Goal: Task Accomplishment & Management: Manage account settings

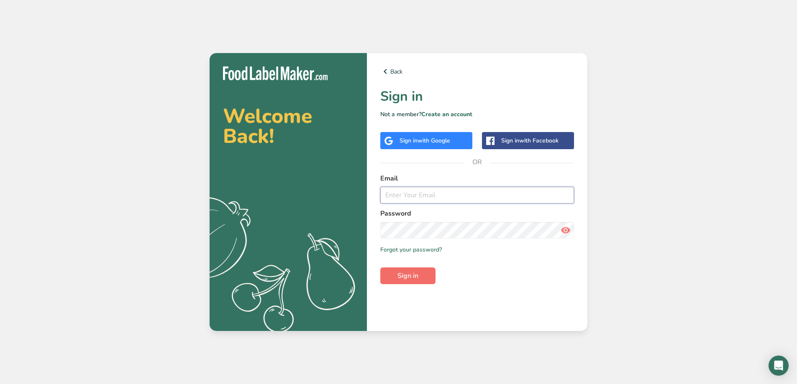
type input "[EMAIL_ADDRESS][DOMAIN_NAME]"
click at [411, 275] on span "Sign in" at bounding box center [407, 276] width 21 height 10
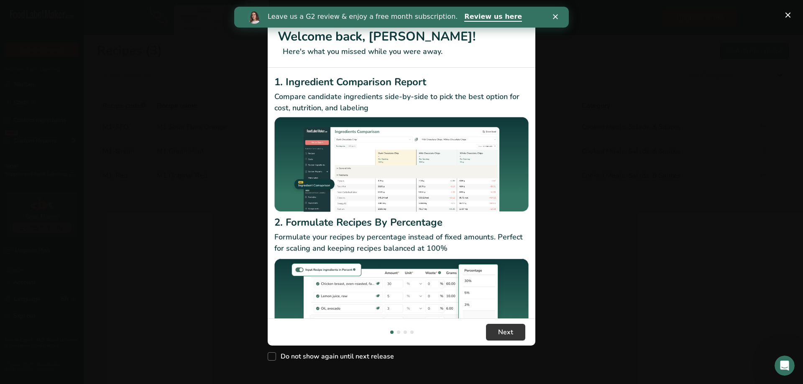
click at [555, 18] on polygon "Close" at bounding box center [555, 16] width 5 height 5
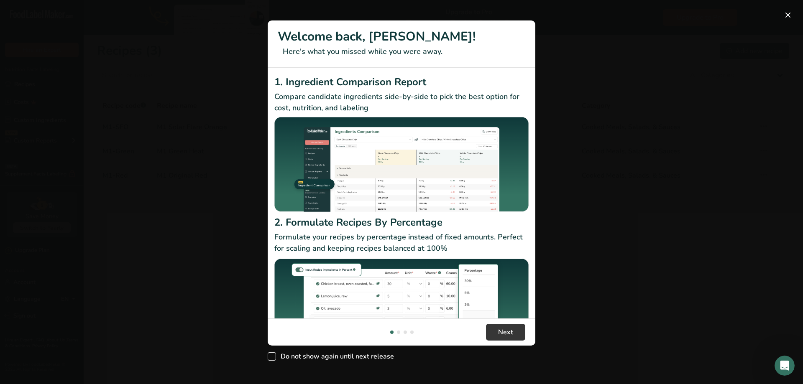
click at [271, 357] on span "New Features" at bounding box center [272, 357] width 8 height 8
click at [271, 357] on input "Do not show again until next release" at bounding box center [270, 356] width 5 height 5
checkbox input "true"
click at [513, 335] on span "Next" at bounding box center [505, 333] width 15 height 10
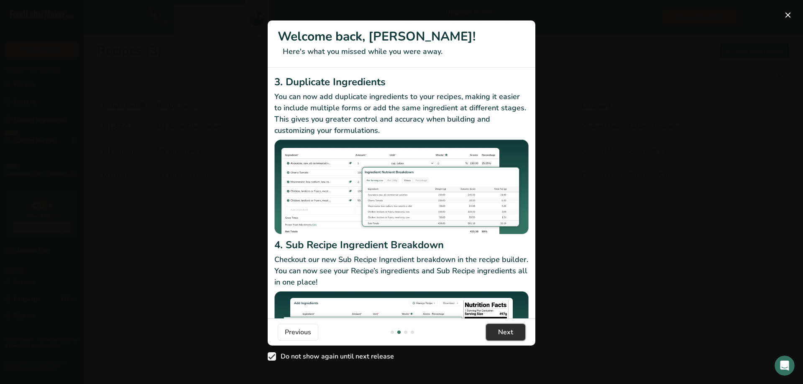
click at [513, 335] on span "Next" at bounding box center [505, 333] width 15 height 10
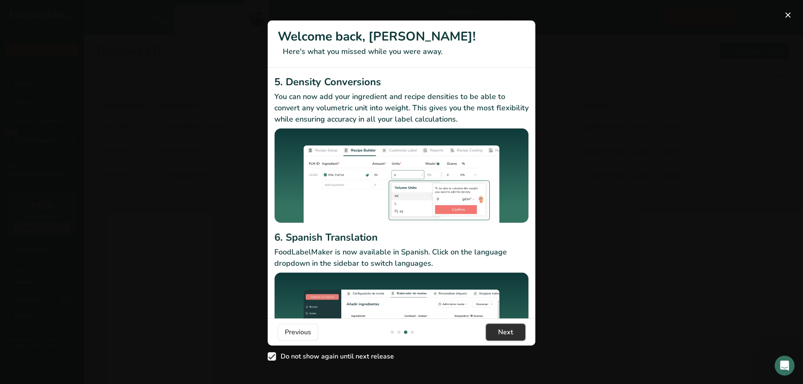
click at [513, 335] on span "Next" at bounding box center [505, 333] width 15 height 10
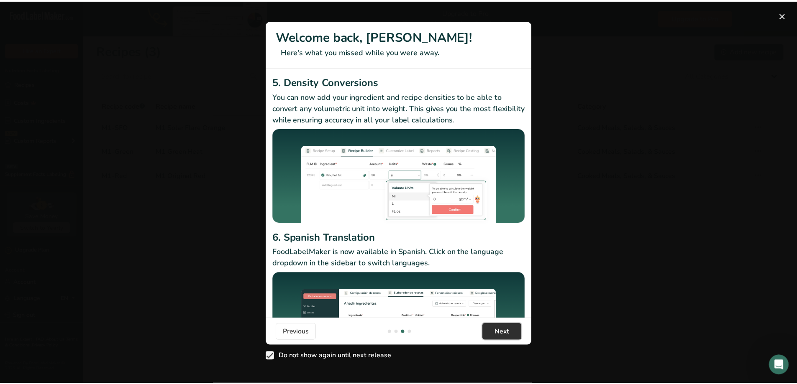
scroll to position [0, 803]
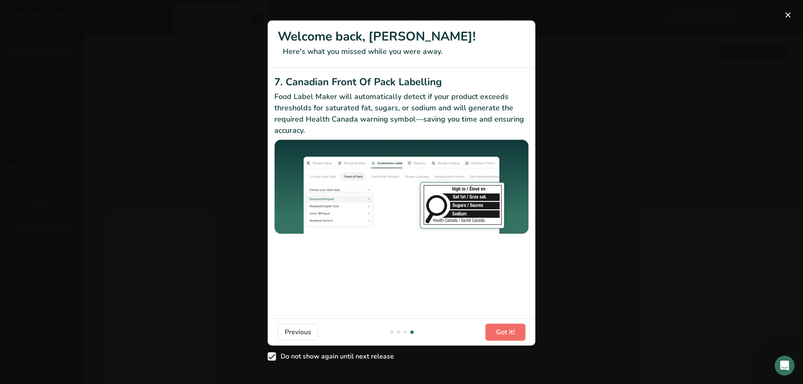
click at [513, 335] on span "Got it!" at bounding box center [505, 333] width 19 height 10
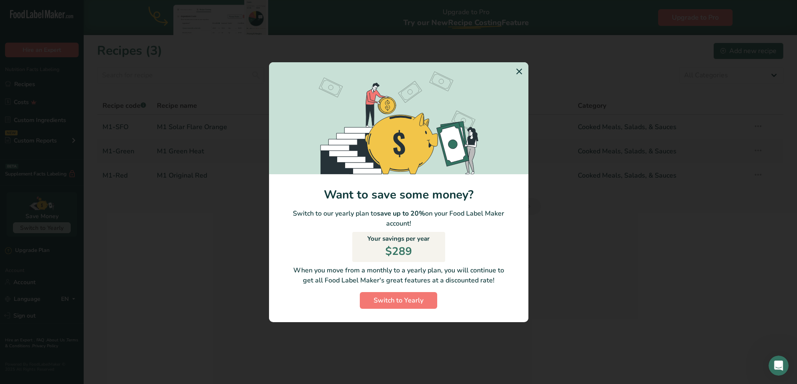
click at [517, 71] on icon "Switch to Yearly Modal" at bounding box center [519, 71] width 10 height 15
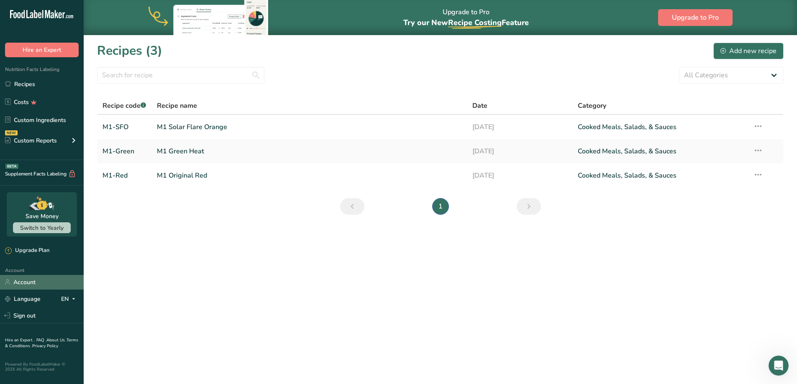
click at [26, 279] on link "Account" at bounding box center [42, 282] width 84 height 15
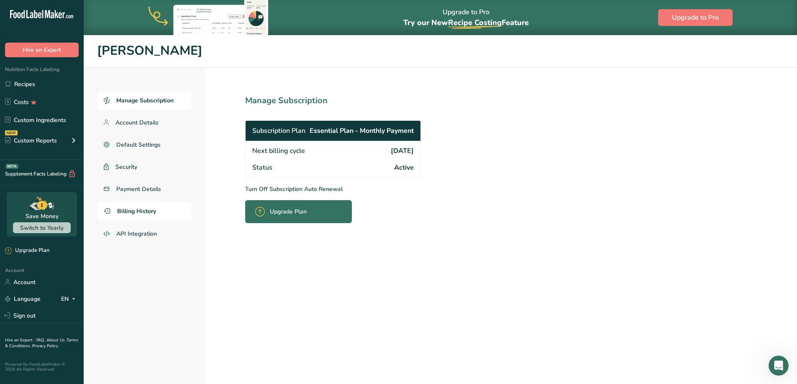
click at [143, 212] on span "Billing History" at bounding box center [136, 211] width 39 height 9
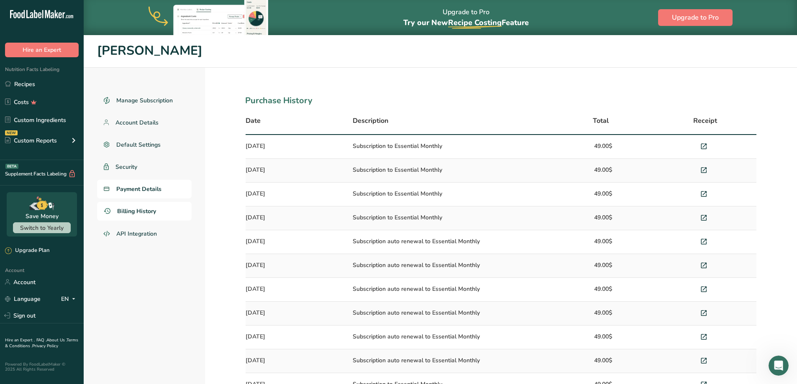
click at [138, 192] on span "Payment Details" at bounding box center [138, 189] width 45 height 9
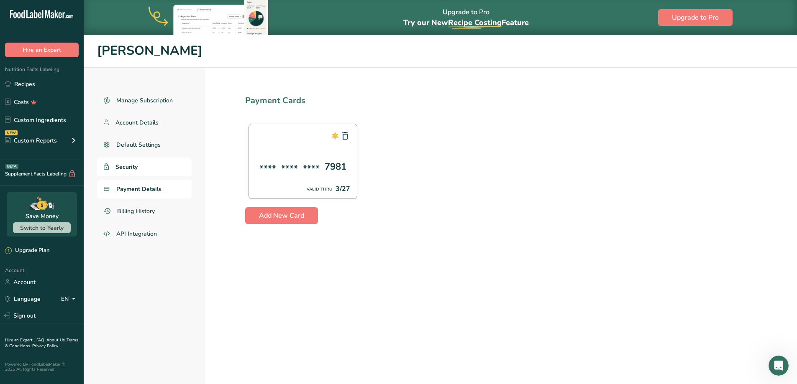
click at [133, 167] on span "Security" at bounding box center [126, 167] width 22 height 9
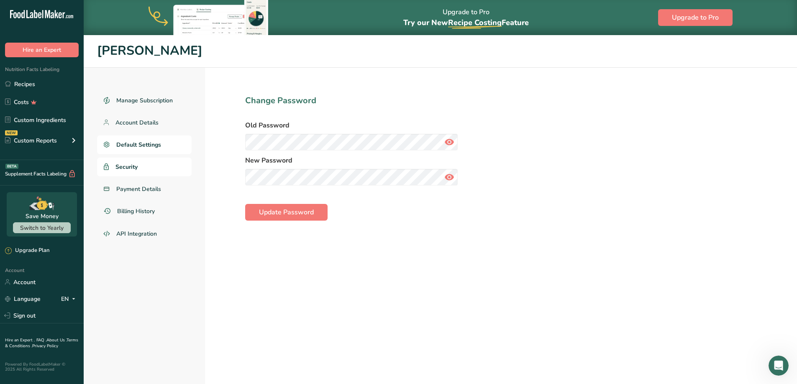
click at [134, 144] on span "Default Settings" at bounding box center [138, 145] width 45 height 9
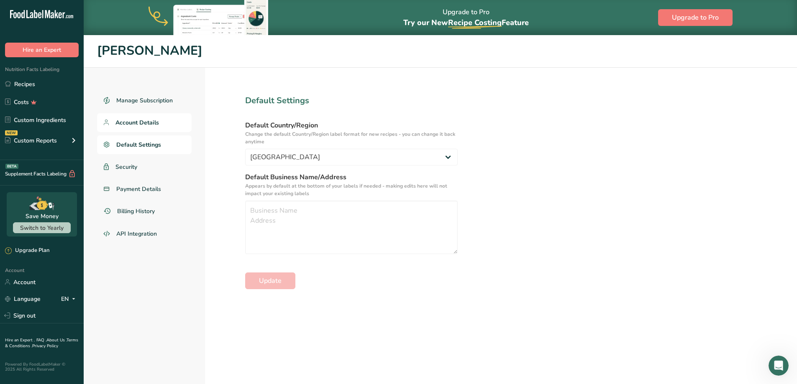
click at [136, 125] on span "Account Details" at bounding box center [137, 122] width 44 height 9
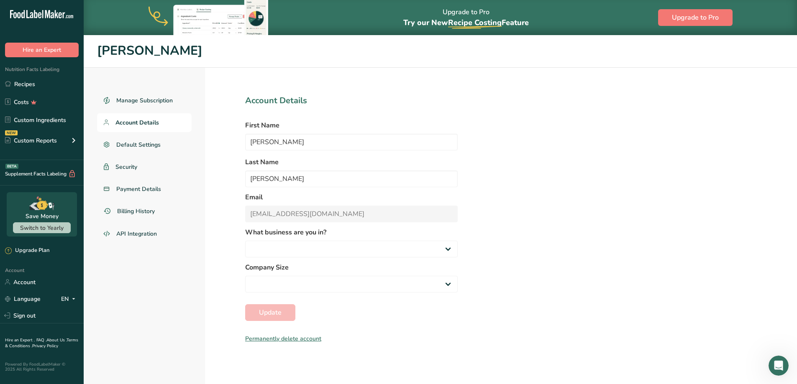
select select
click at [252, 341] on div "Permanently delete account" at bounding box center [351, 339] width 213 height 9
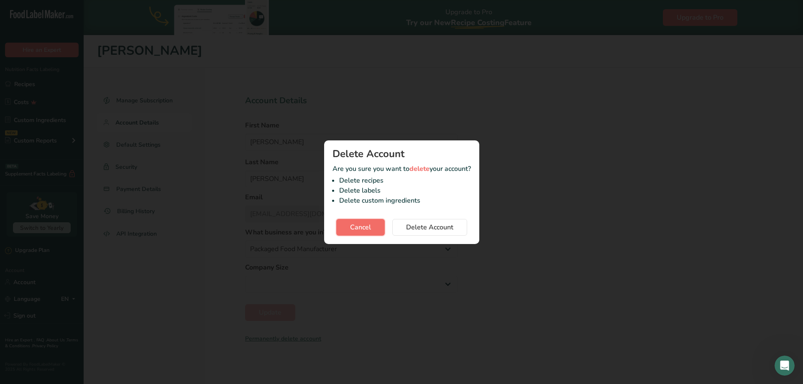
click at [369, 225] on span "Cancel" at bounding box center [360, 228] width 21 height 10
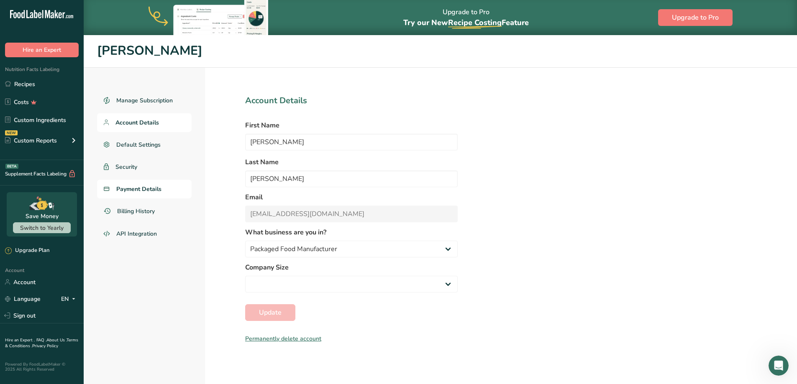
click at [145, 191] on span "Payment Details" at bounding box center [138, 189] width 45 height 9
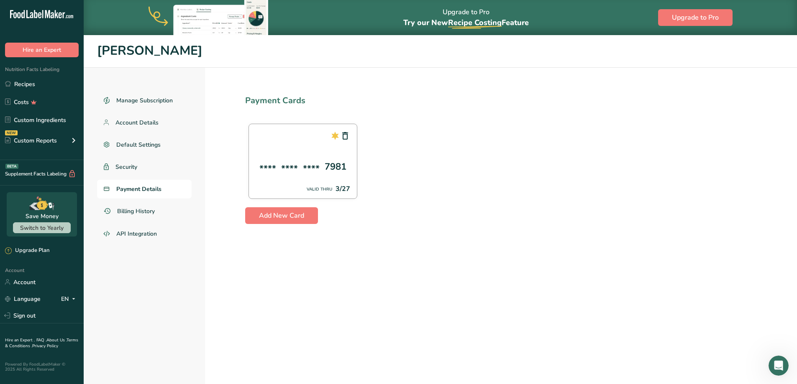
click at [538, 262] on section "Payment Cards **** **** **** 7981 VALID THRU 3/27 Add New Card" at bounding box center [501, 243] width 592 height 351
click at [128, 168] on span "Security" at bounding box center [126, 167] width 22 height 9
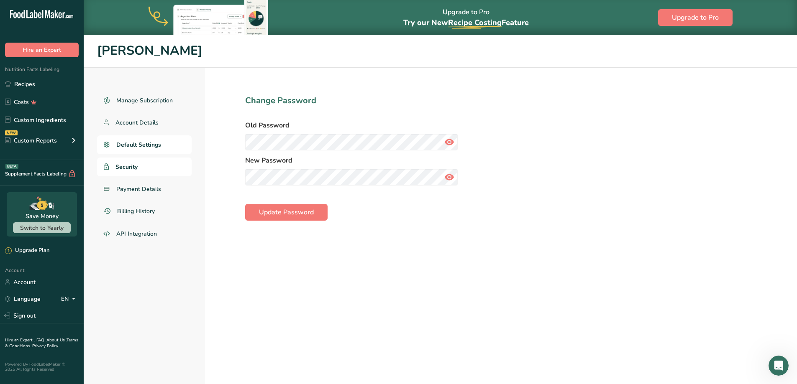
click at [129, 145] on span "Default Settings" at bounding box center [138, 145] width 45 height 9
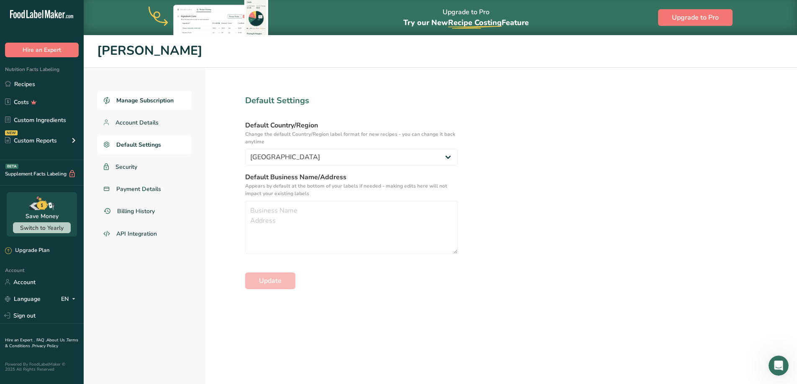
click at [132, 97] on span "Manage Subscription" at bounding box center [144, 100] width 57 height 9
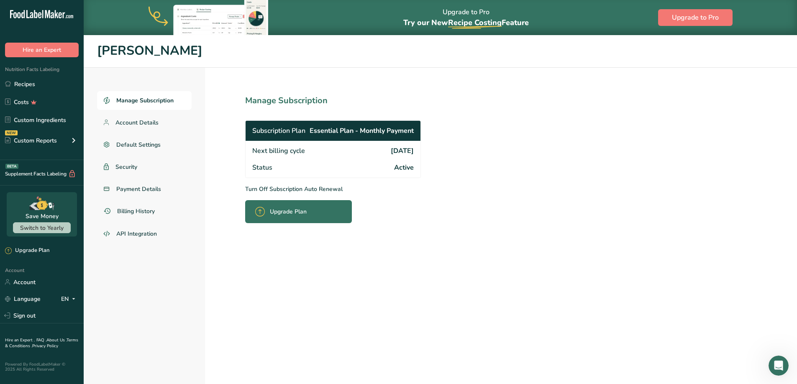
click at [319, 189] on p "Turn Off Subscription Auto Renewal" at bounding box center [351, 189] width 213 height 9
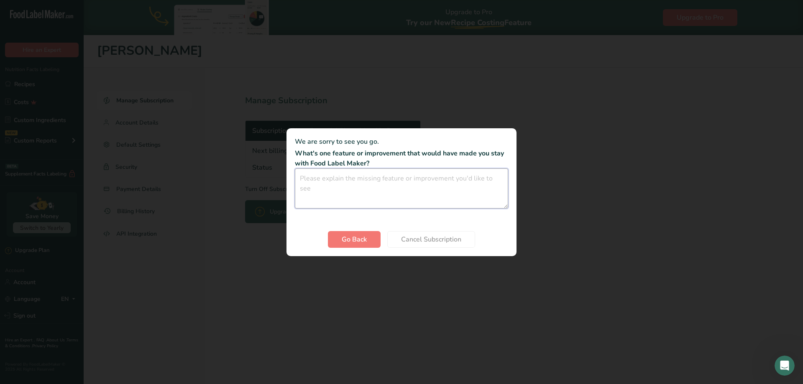
click at [319, 189] on textarea "Cancel subscription modal" at bounding box center [401, 189] width 213 height 40
type textarea "N"
type textarea "No new recipes planned. Thank you for all your work."
click at [436, 237] on span "Cancel Subscription" at bounding box center [431, 240] width 60 height 10
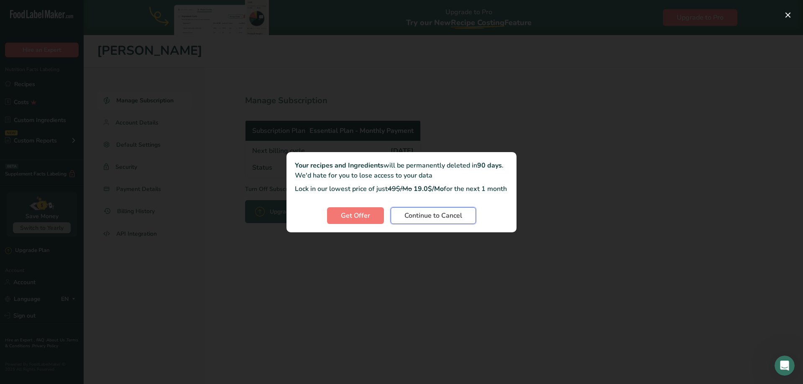
click at [439, 220] on span "Continue to Cancel" at bounding box center [434, 216] width 58 height 10
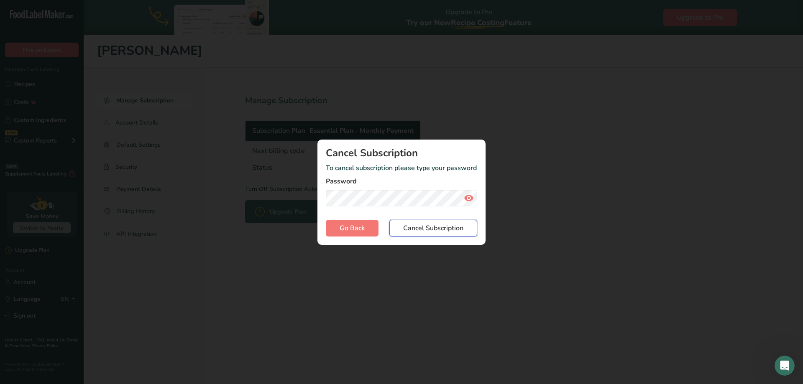
click at [421, 227] on span "Cancel Subscription" at bounding box center [433, 228] width 60 height 10
